Goal: Information Seeking & Learning: Learn about a topic

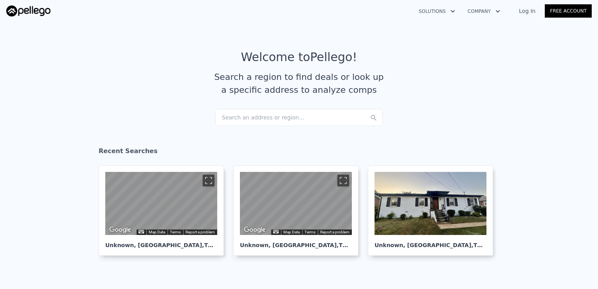
click at [528, 10] on link "Log In" at bounding box center [526, 11] width 35 height 8
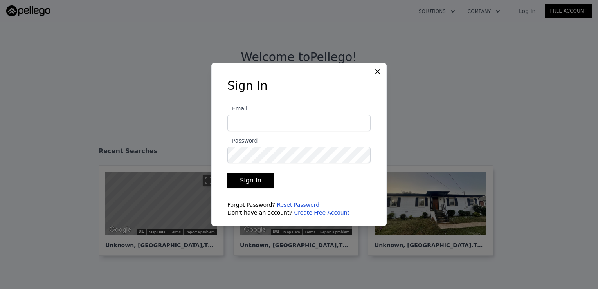
type input "[EMAIL_ADDRESS][DOMAIN_NAME]"
click at [259, 180] on button "Sign In" at bounding box center [250, 180] width 47 height 16
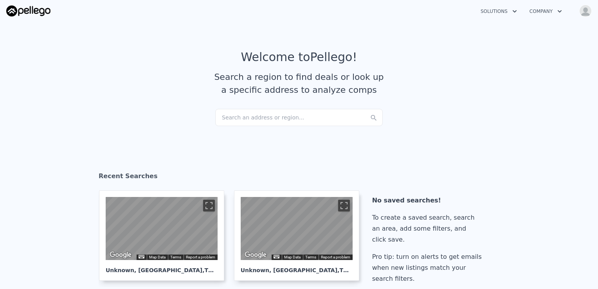
drag, startPoint x: 241, startPoint y: 119, endPoint x: 197, endPoint y: 124, distance: 43.7
click at [197, 124] on section "Welcome to Pellego ! Search a region to find deals or look up a specific addres…" at bounding box center [299, 79] width 598 height 121
checkbox input "true"
click at [245, 123] on div "Search an address or region..." at bounding box center [298, 117] width 167 height 17
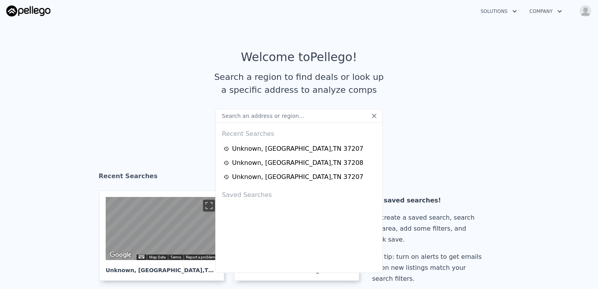
click at [244, 120] on input "text" at bounding box center [298, 116] width 167 height 14
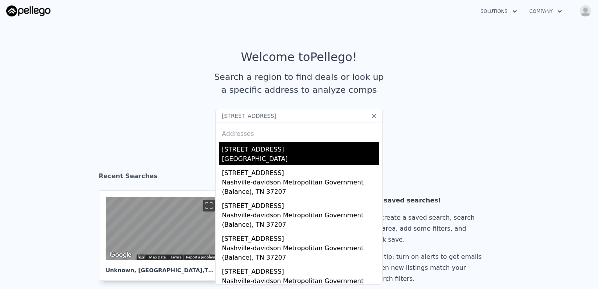
type input "3072 Richmond Hill Dr Nashville, TN 37207"
click at [265, 153] on div "3072 Richmond Hill Dr" at bounding box center [300, 148] width 157 height 13
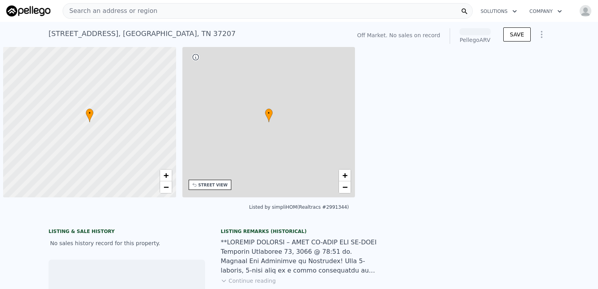
scroll to position [0, 3]
